Goal: Task Accomplishment & Management: Manage account settings

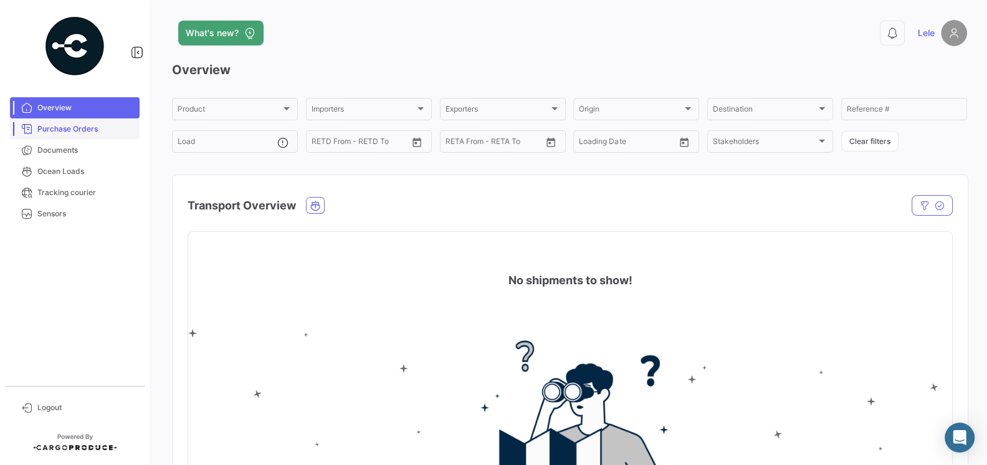
click at [90, 130] on span "Purchase Orders" at bounding box center [85, 128] width 97 height 11
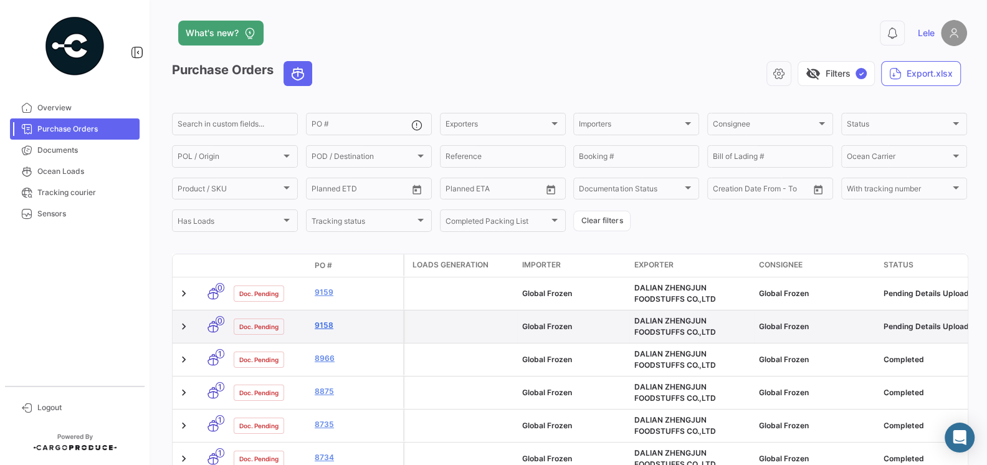
click at [330, 323] on link "9158" at bounding box center [356, 325] width 83 height 11
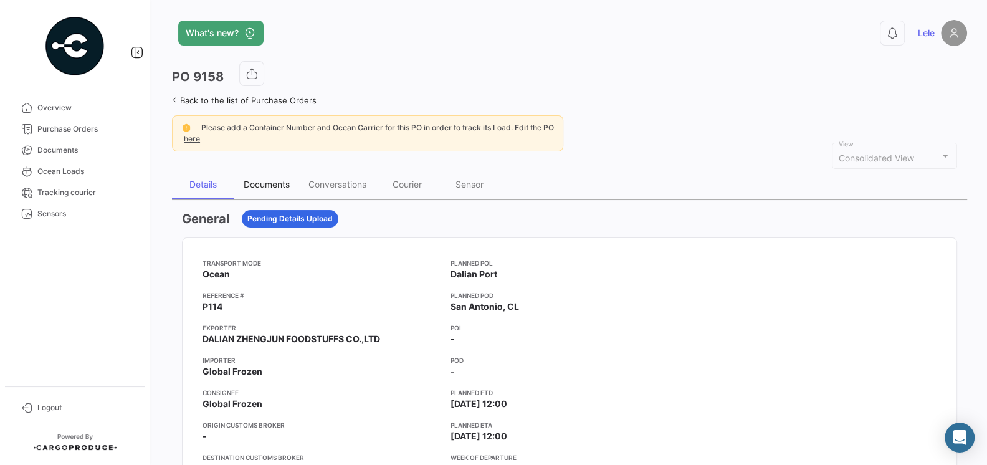
click at [267, 191] on div "Documents" at bounding box center [266, 184] width 65 height 30
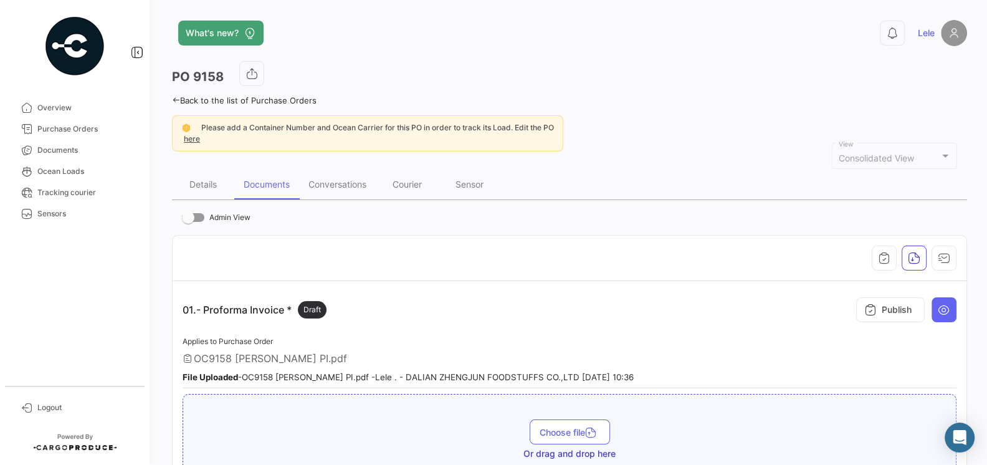
click at [398, 341] on div "Applies to Purchase Order OC9158 [PERSON_NAME] PI.pdf File Uploaded - OC9158 [P…" at bounding box center [570, 361] width 774 height 55
click at [345, 186] on div "Conversations" at bounding box center [337, 184] width 58 height 11
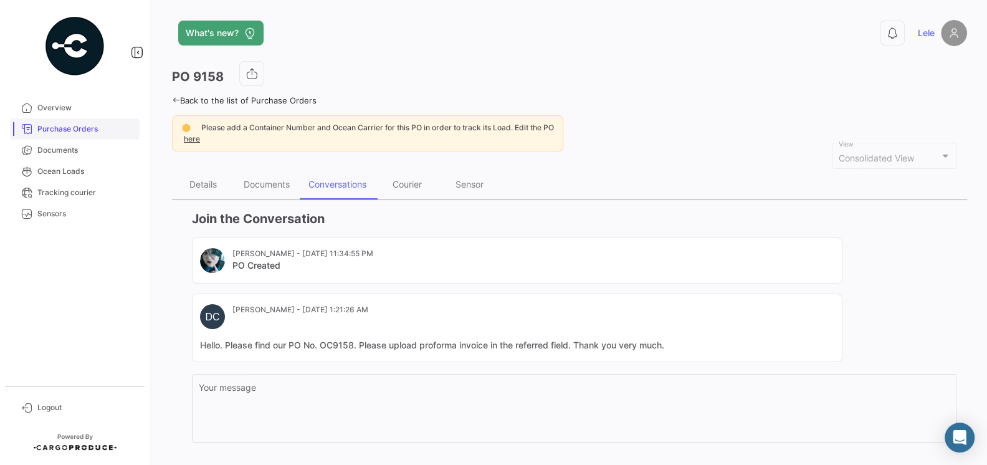
click at [102, 123] on span "Purchase Orders" at bounding box center [85, 128] width 97 height 11
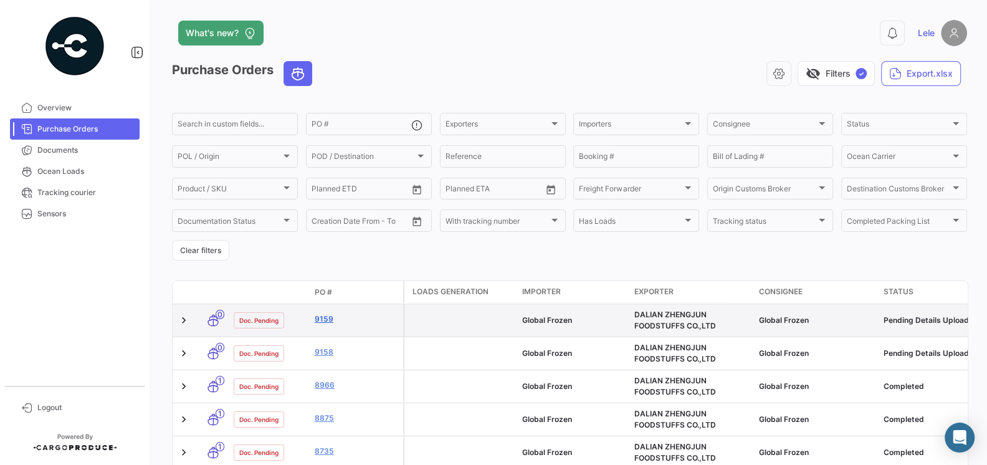
click at [326, 317] on link "9159" at bounding box center [356, 318] width 83 height 11
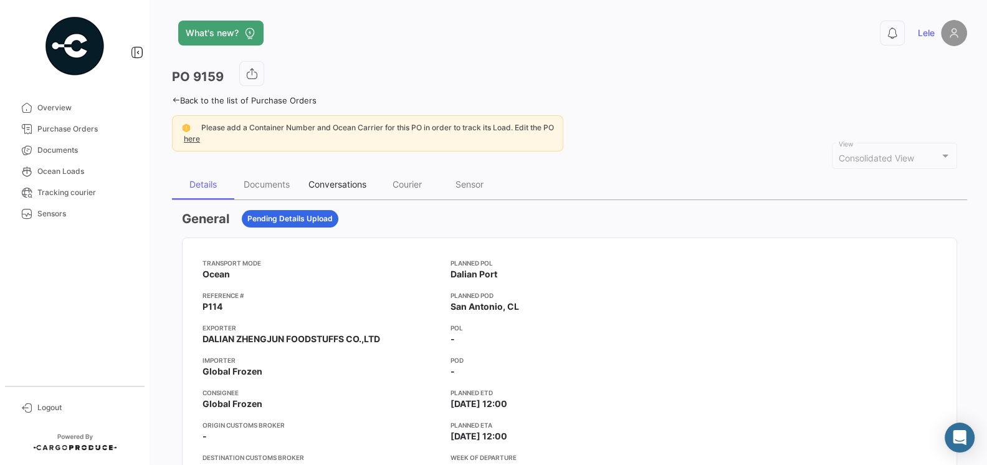
click at [346, 181] on div "Conversations" at bounding box center [337, 184] width 58 height 11
click at [31, 411] on icon at bounding box center [26, 407] width 11 height 11
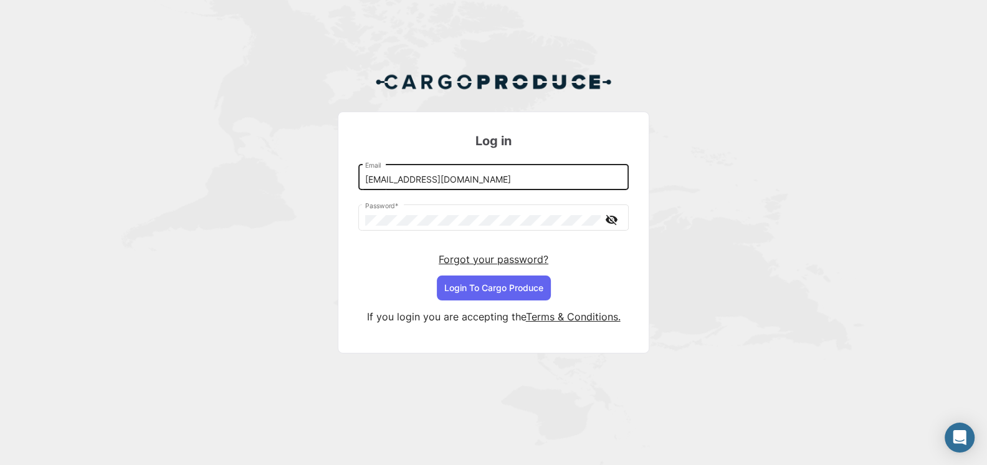
click at [488, 188] on div "[EMAIL_ADDRESS][DOMAIN_NAME] Email" at bounding box center [493, 176] width 257 height 29
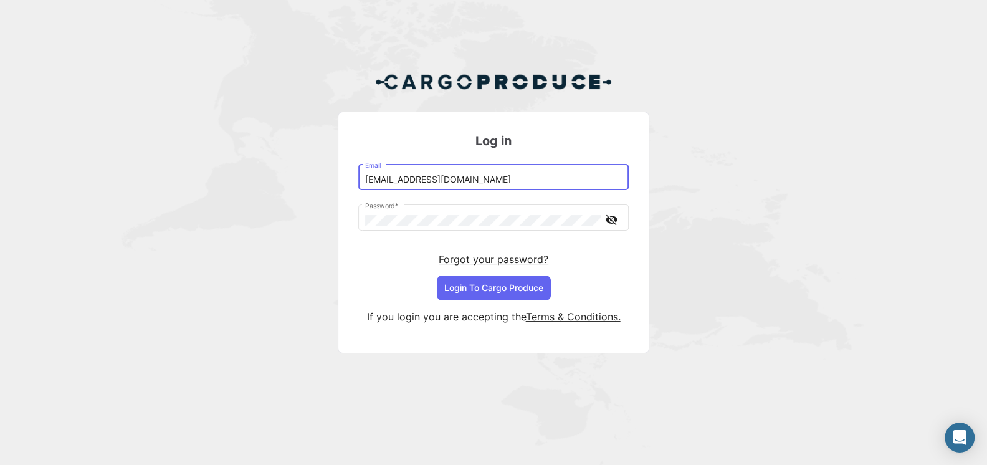
click at [488, 188] on div "[EMAIL_ADDRESS][DOMAIN_NAME] Email" at bounding box center [493, 176] width 257 height 29
click at [490, 178] on input "[EMAIL_ADDRESS][DOMAIN_NAME]" at bounding box center [493, 179] width 257 height 11
type input "[EMAIL_ADDRESS][DOMAIN_NAME]"
click at [518, 287] on button "Login To Cargo Produce" at bounding box center [494, 287] width 114 height 25
